Goal: Task Accomplishment & Management: Use online tool/utility

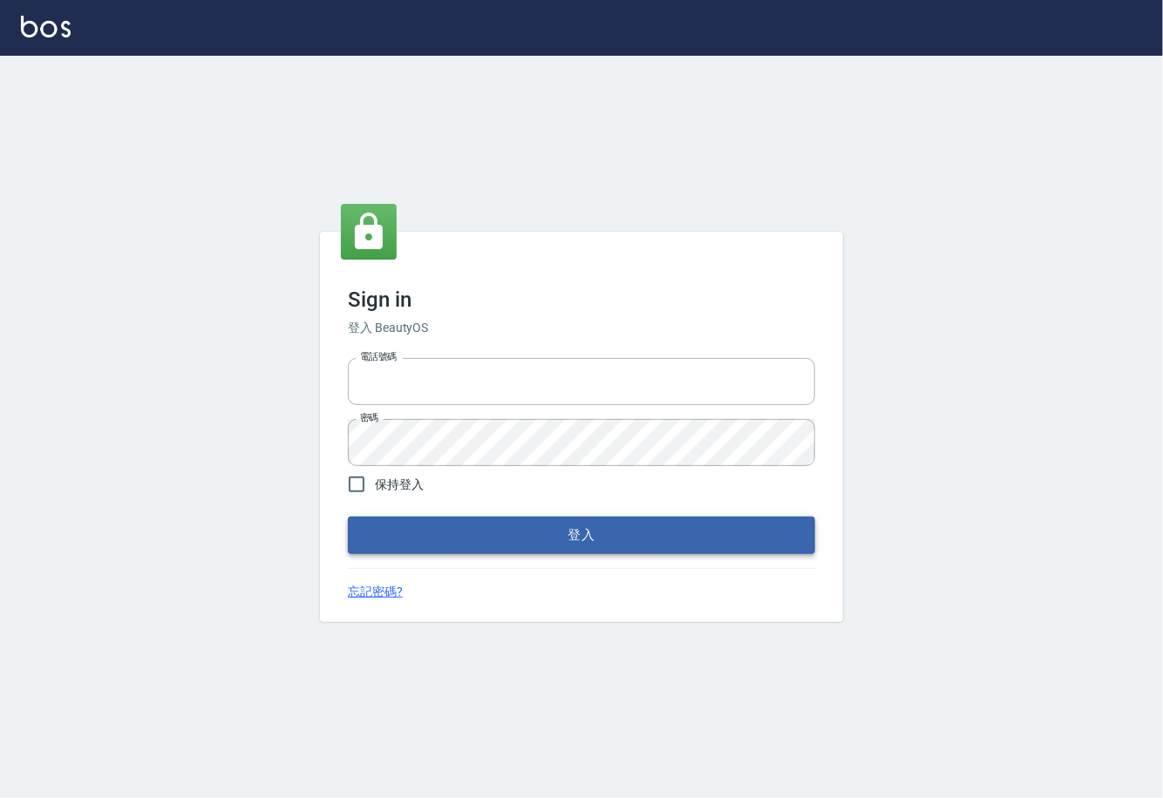
type input "1000"
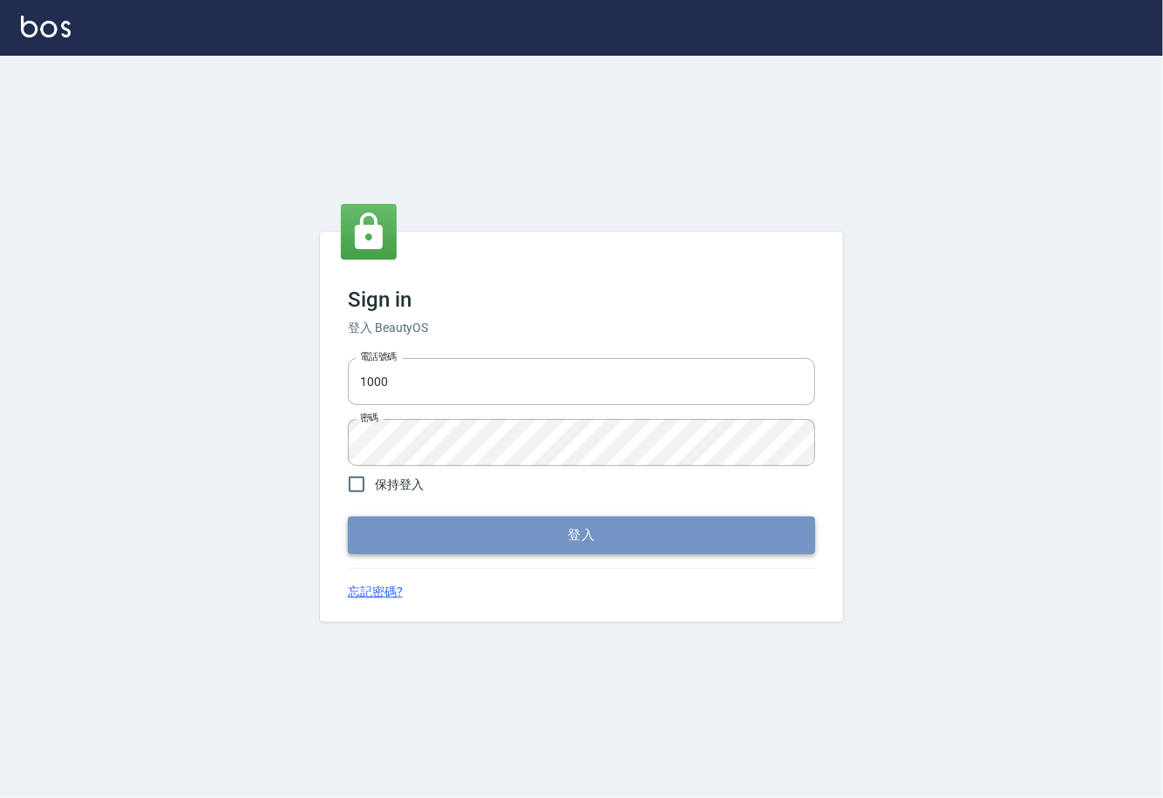
click at [468, 530] on button "登入" at bounding box center [581, 535] width 467 height 37
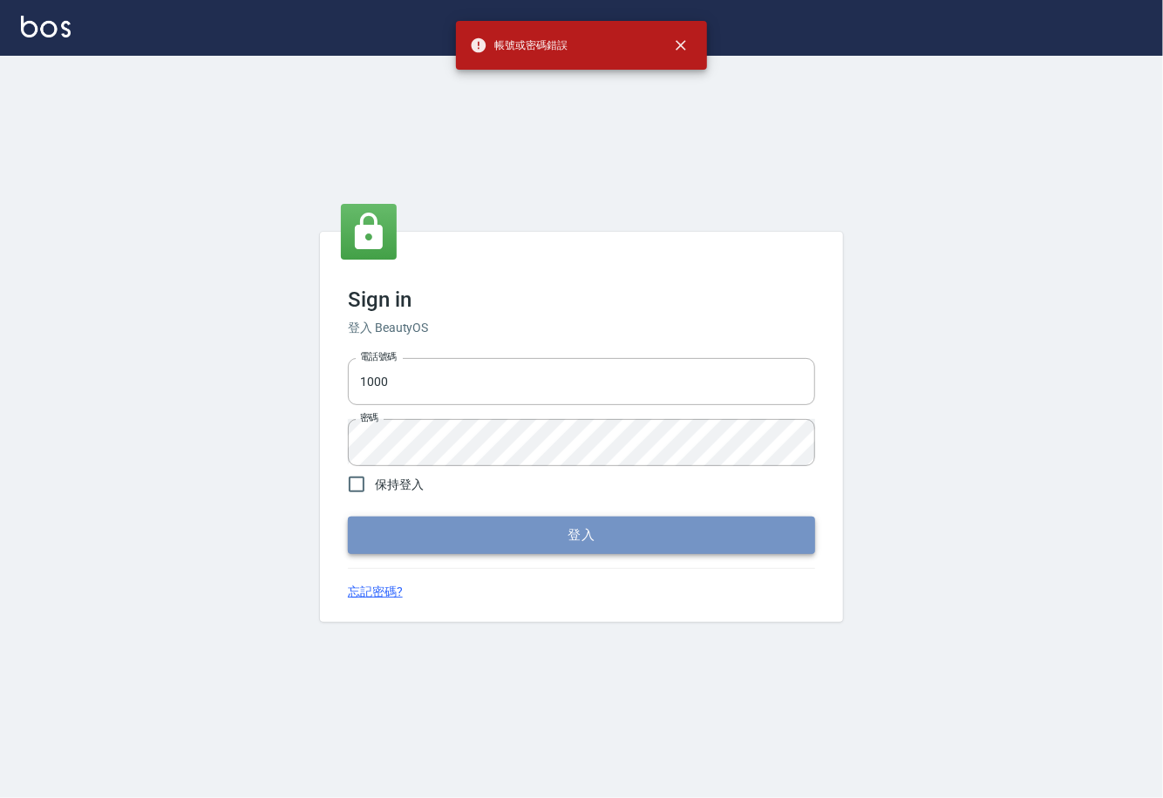
click at [454, 542] on button "登入" at bounding box center [581, 535] width 467 height 37
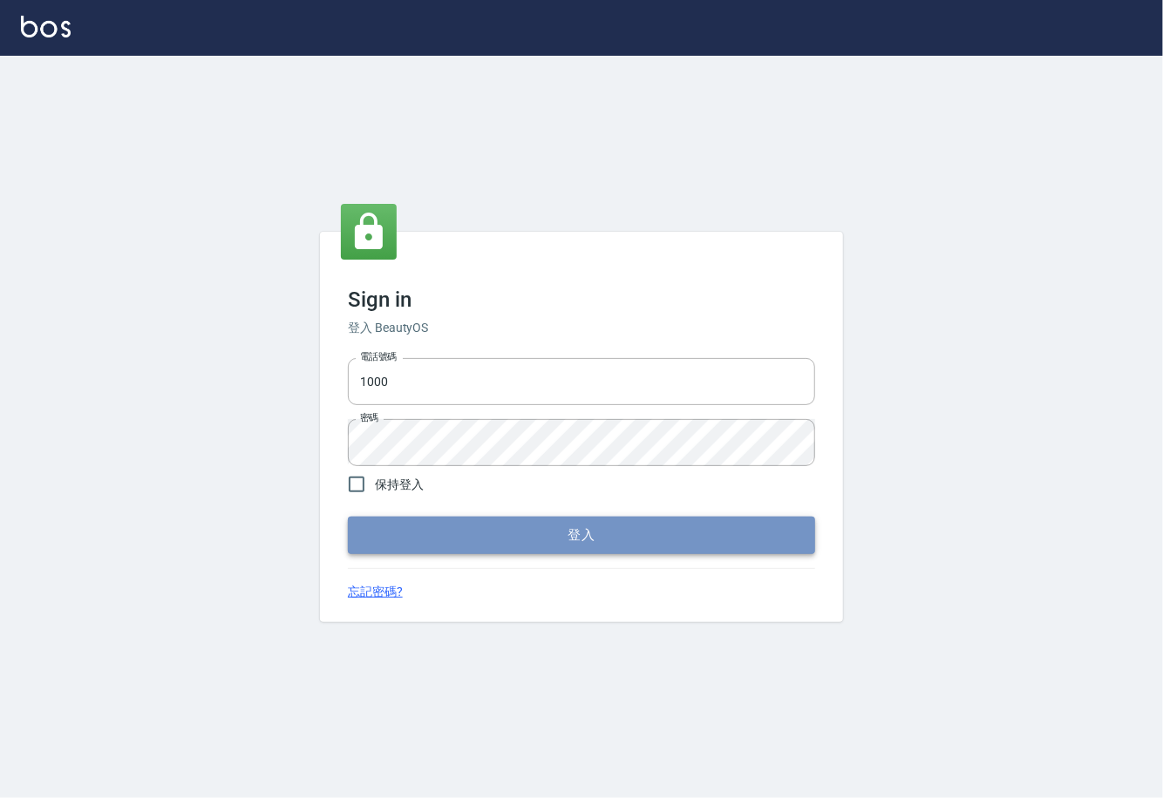
click at [468, 534] on button "登入" at bounding box center [581, 535] width 467 height 37
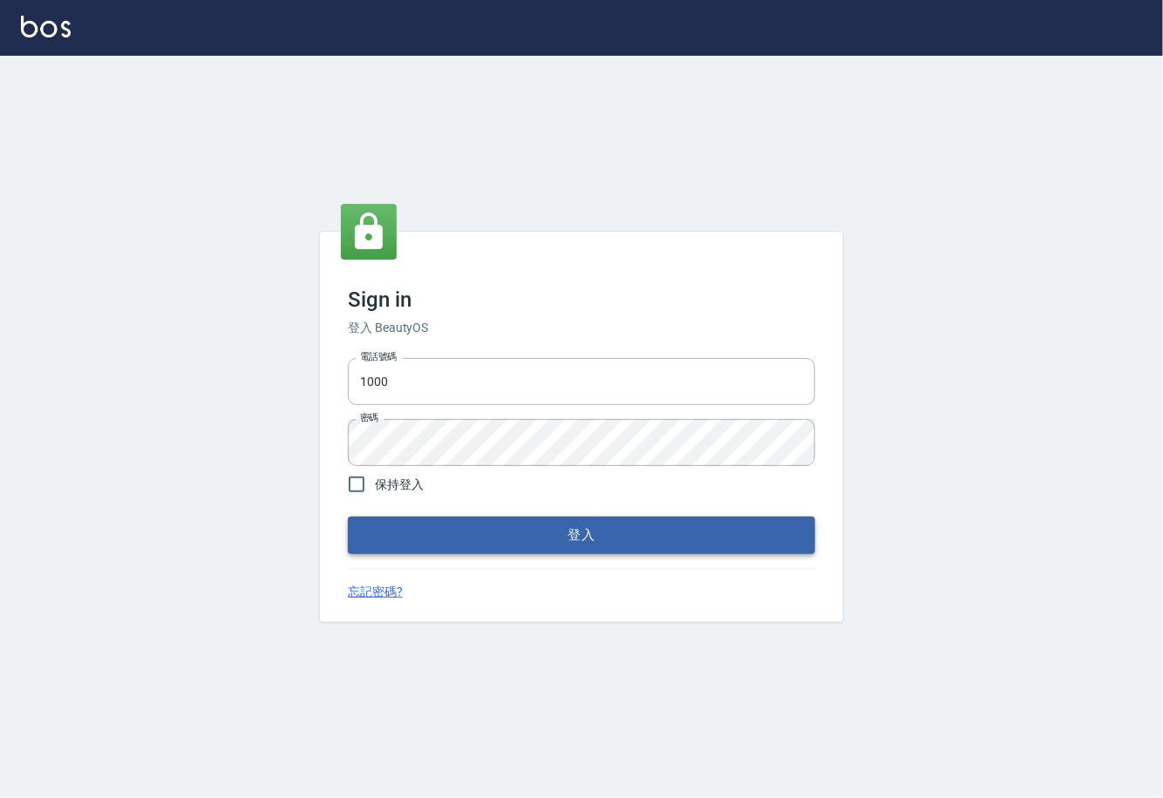
click at [468, 534] on button "登入" at bounding box center [581, 535] width 467 height 37
click at [468, 534] on form "電話號碼 1000 電話號碼 密碼 密碼 保持登入 登入" at bounding box center [581, 452] width 467 height 202
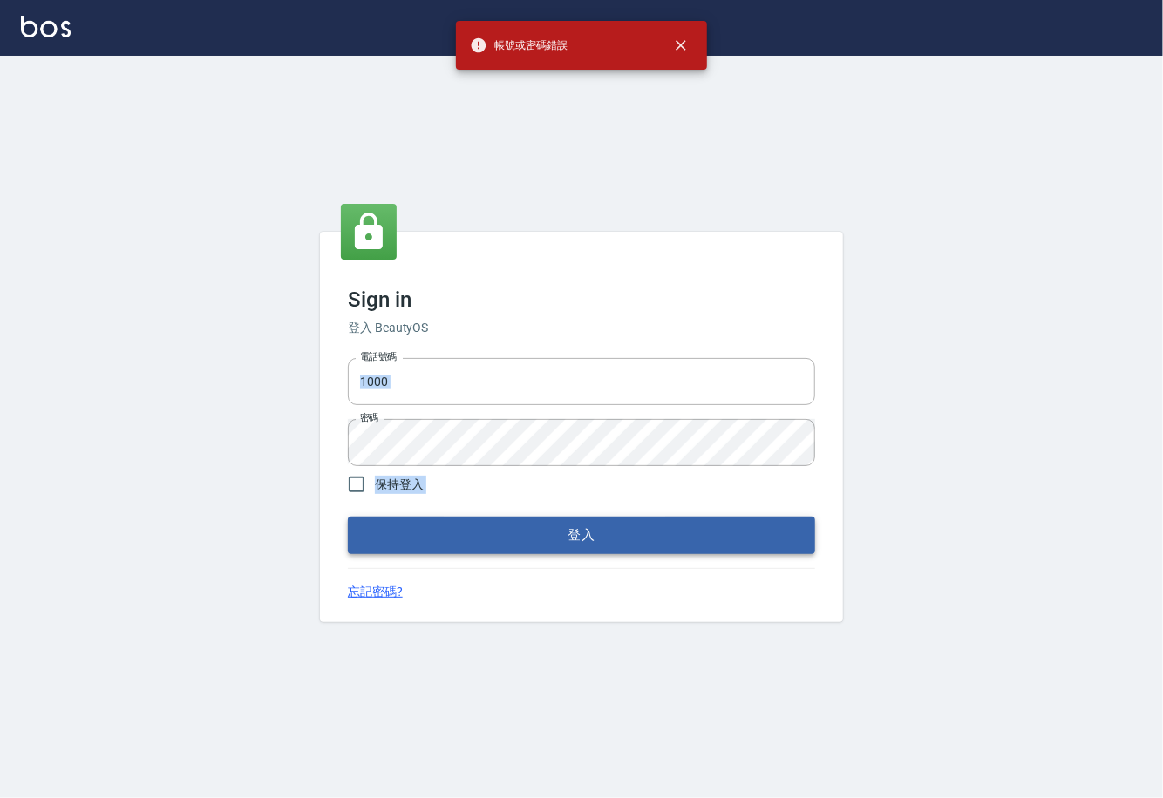
click at [468, 534] on form "電話號碼 1000 電話號碼 密碼 密碼 保持登入 登入" at bounding box center [581, 452] width 467 height 202
click at [468, 534] on button "登入" at bounding box center [581, 535] width 467 height 37
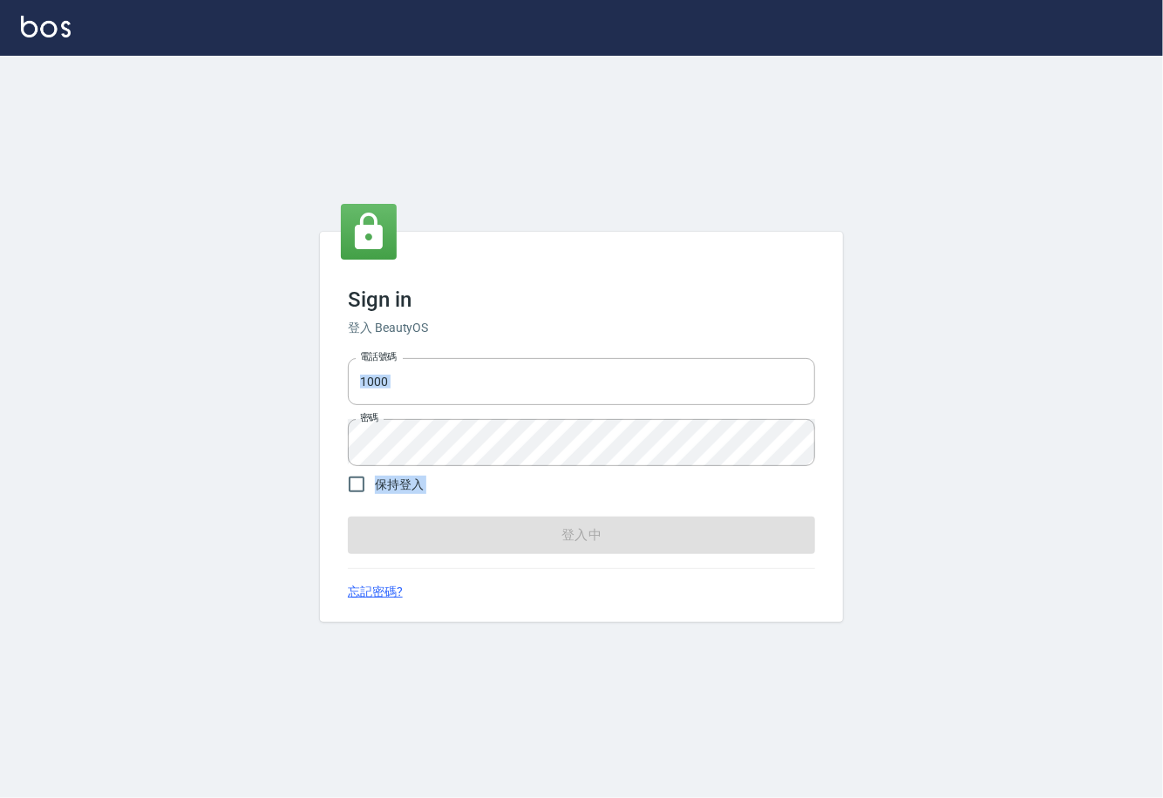
click at [468, 534] on button "登入中" at bounding box center [581, 535] width 467 height 37
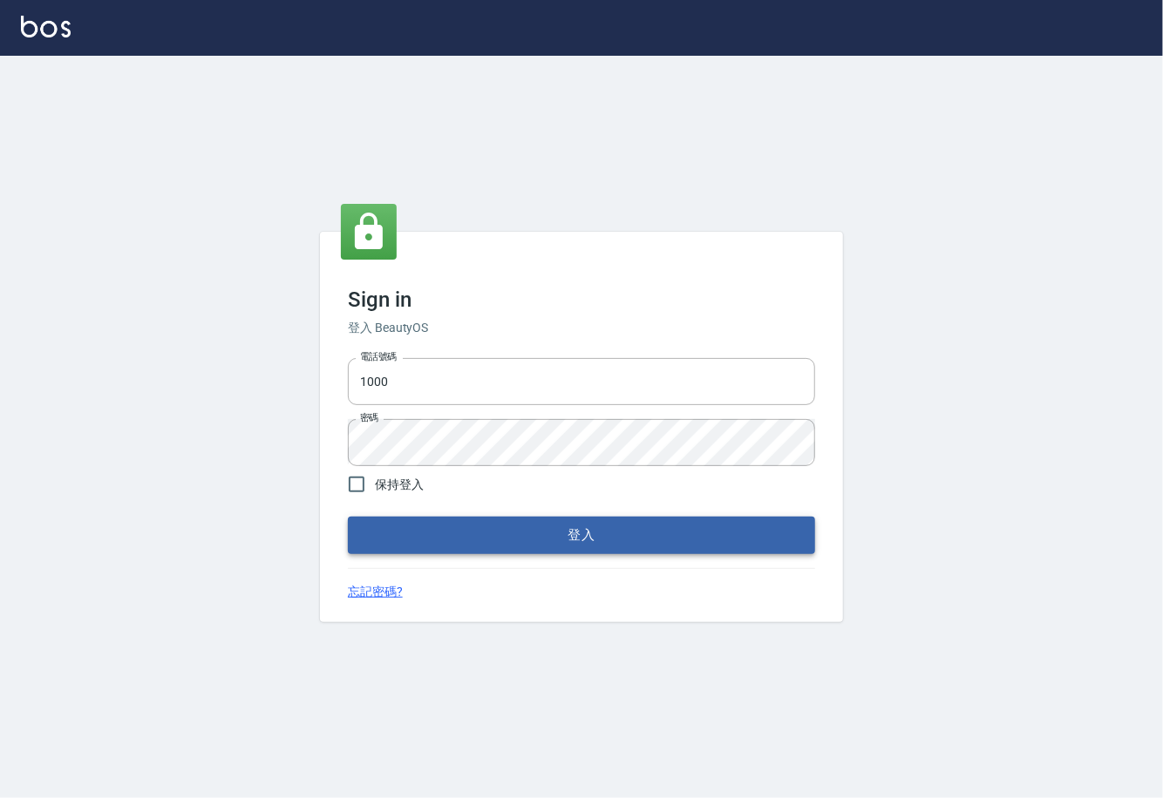
click at [551, 543] on button "登入" at bounding box center [581, 535] width 467 height 37
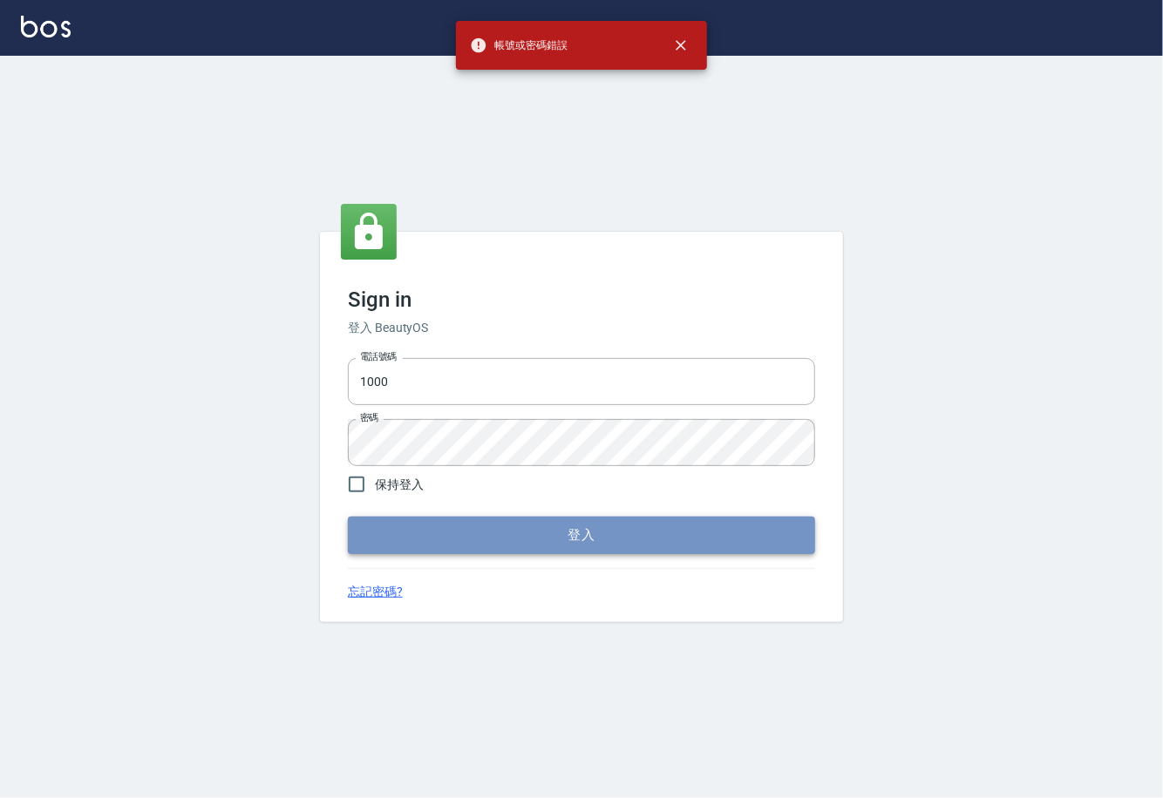
click at [551, 543] on button "登入" at bounding box center [581, 535] width 467 height 37
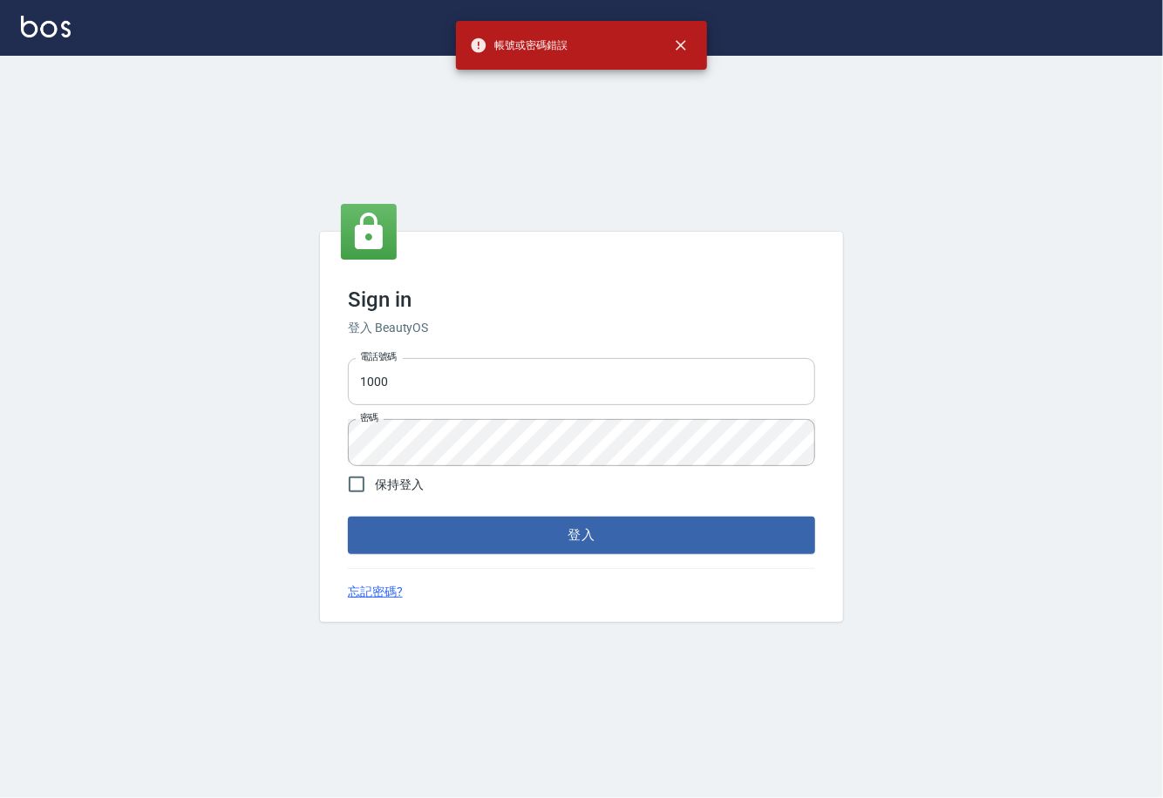
click at [675, 377] on input "1000" at bounding box center [581, 381] width 467 height 47
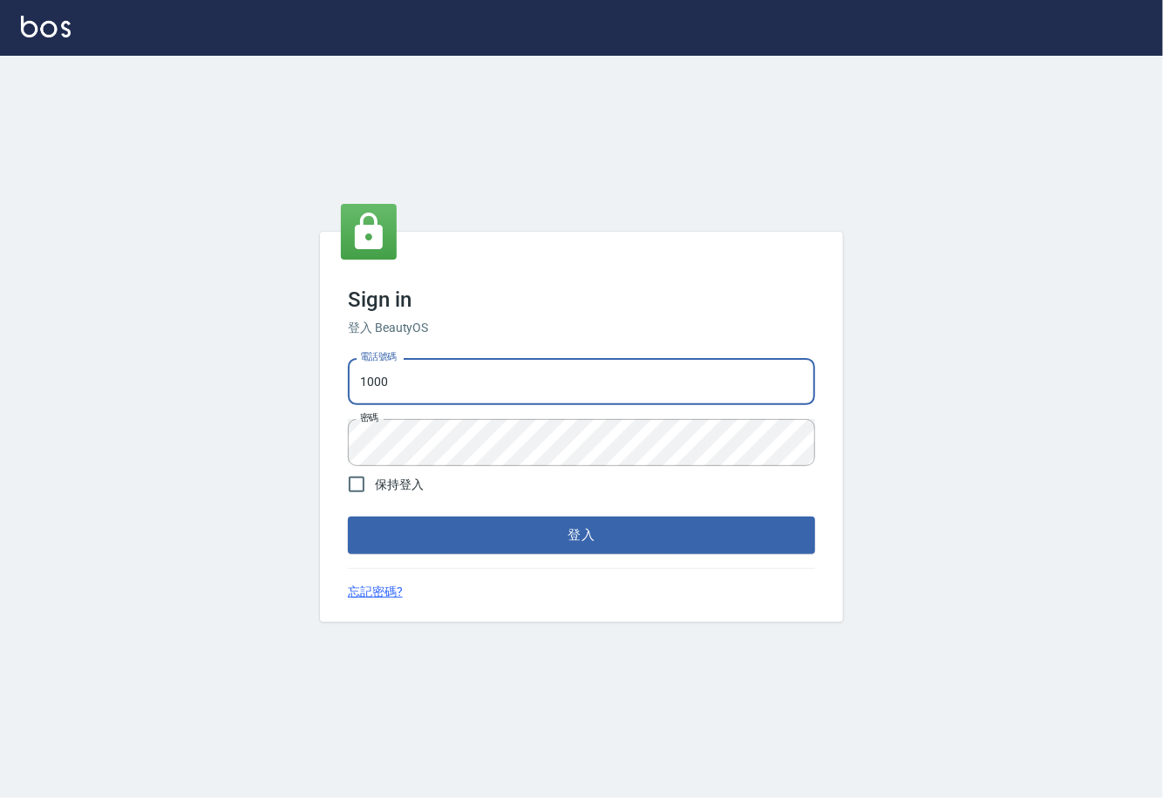
type input "0225929166"
click at [616, 535] on button "登入" at bounding box center [581, 535] width 467 height 37
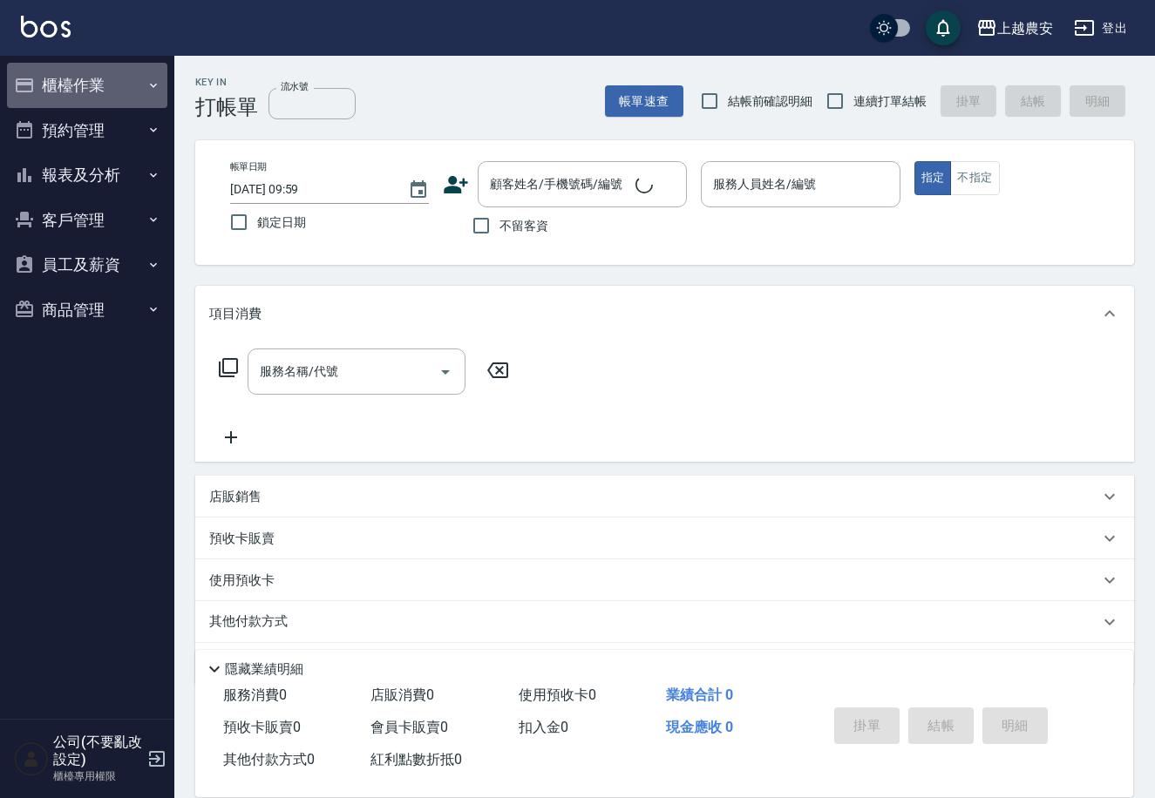
click at [153, 81] on icon "button" at bounding box center [153, 85] width 14 height 14
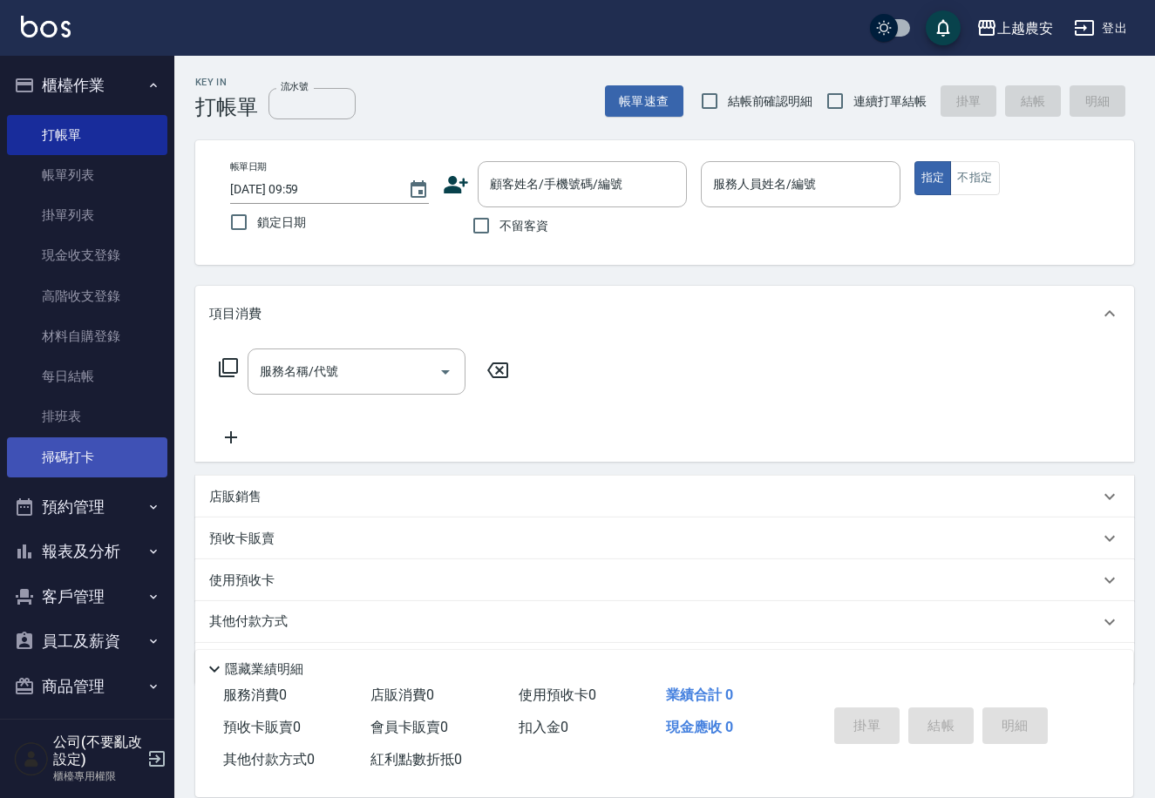
click at [80, 448] on link "掃碼打卡" at bounding box center [87, 458] width 160 height 40
